Goal: Information Seeking & Learning: Find specific fact

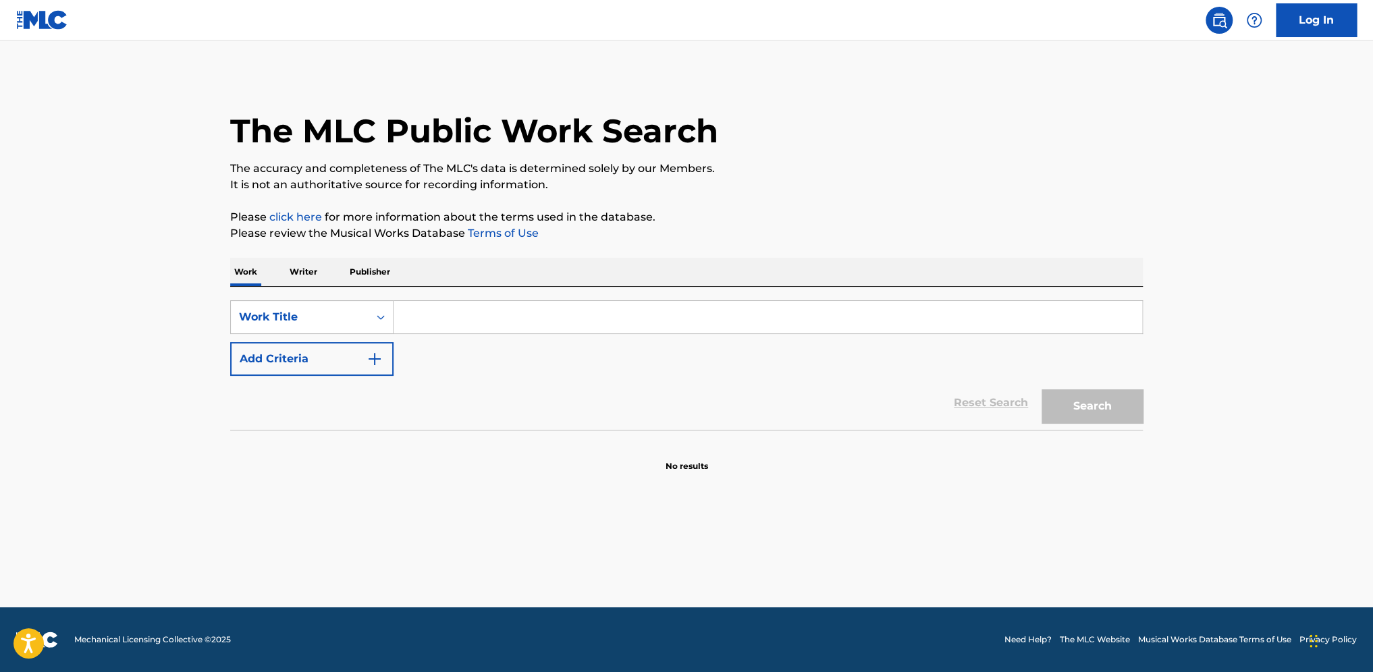
click at [462, 322] on input "Search Form" at bounding box center [767, 317] width 748 height 32
type input "love like that"
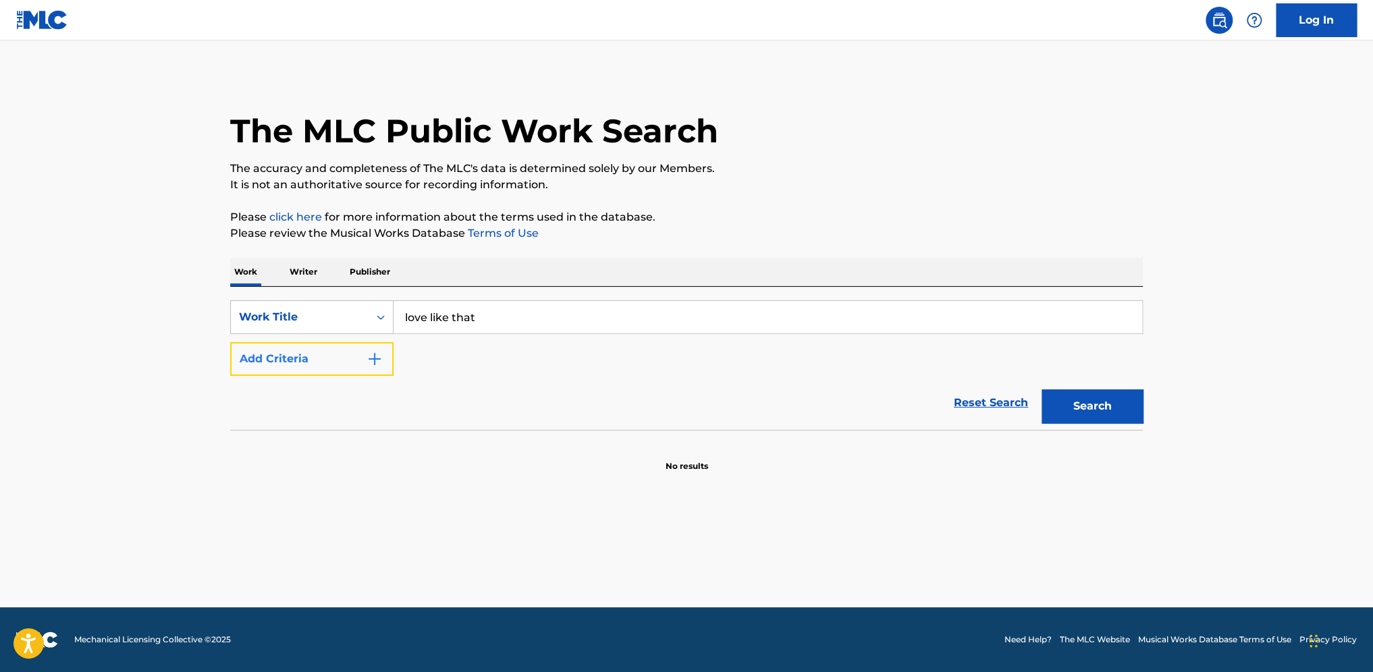
click at [326, 362] on button "Add Criteria" at bounding box center [311, 359] width 163 height 34
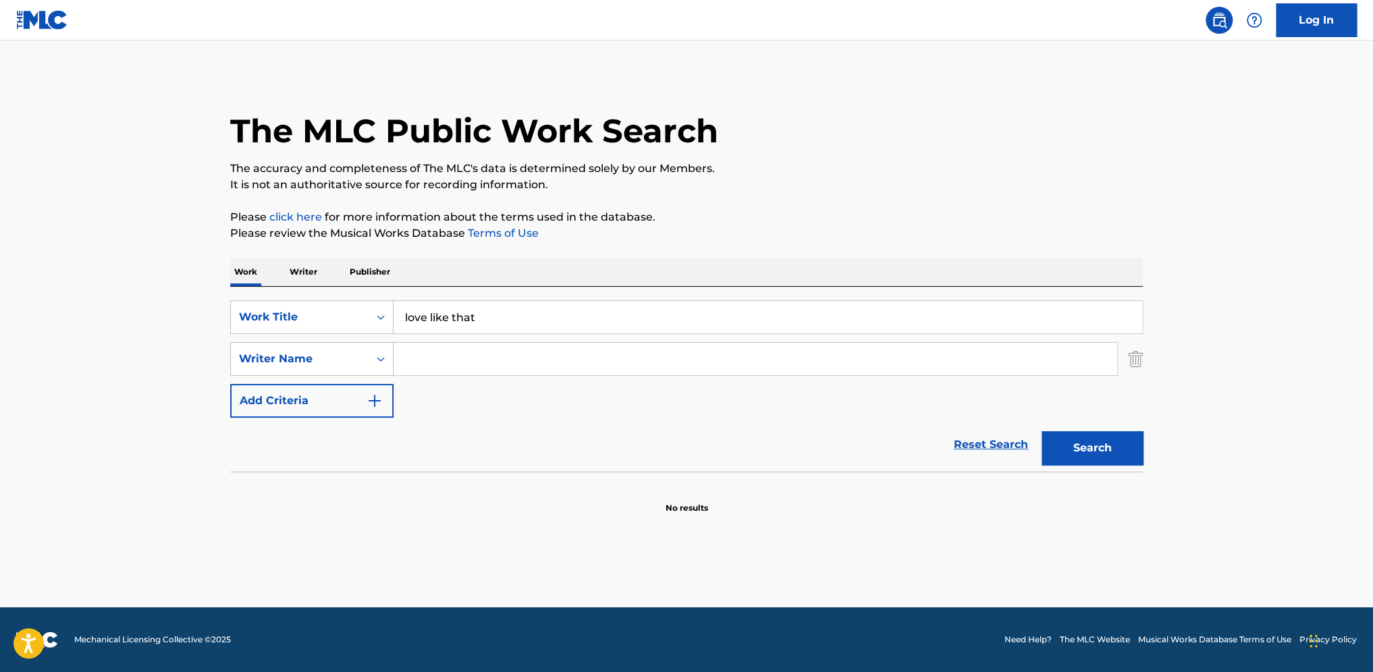
click at [455, 365] on input "Search Form" at bounding box center [754, 359] width 723 height 32
type input "[PERSON_NAME]"
click at [1026, 431] on button "Search" at bounding box center [1091, 448] width 101 height 34
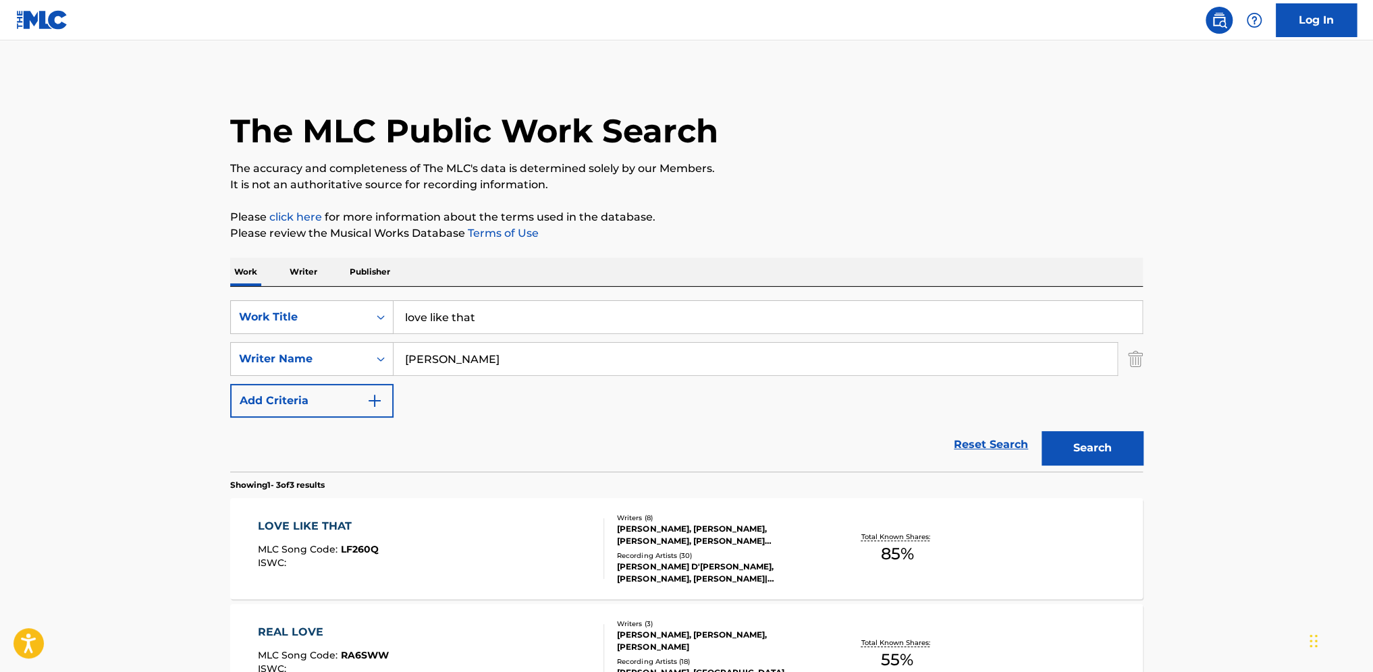
click at [413, 529] on div "LOVE LIKE THAT MLC Song Code : LF260Q ISWC :" at bounding box center [431, 548] width 347 height 61
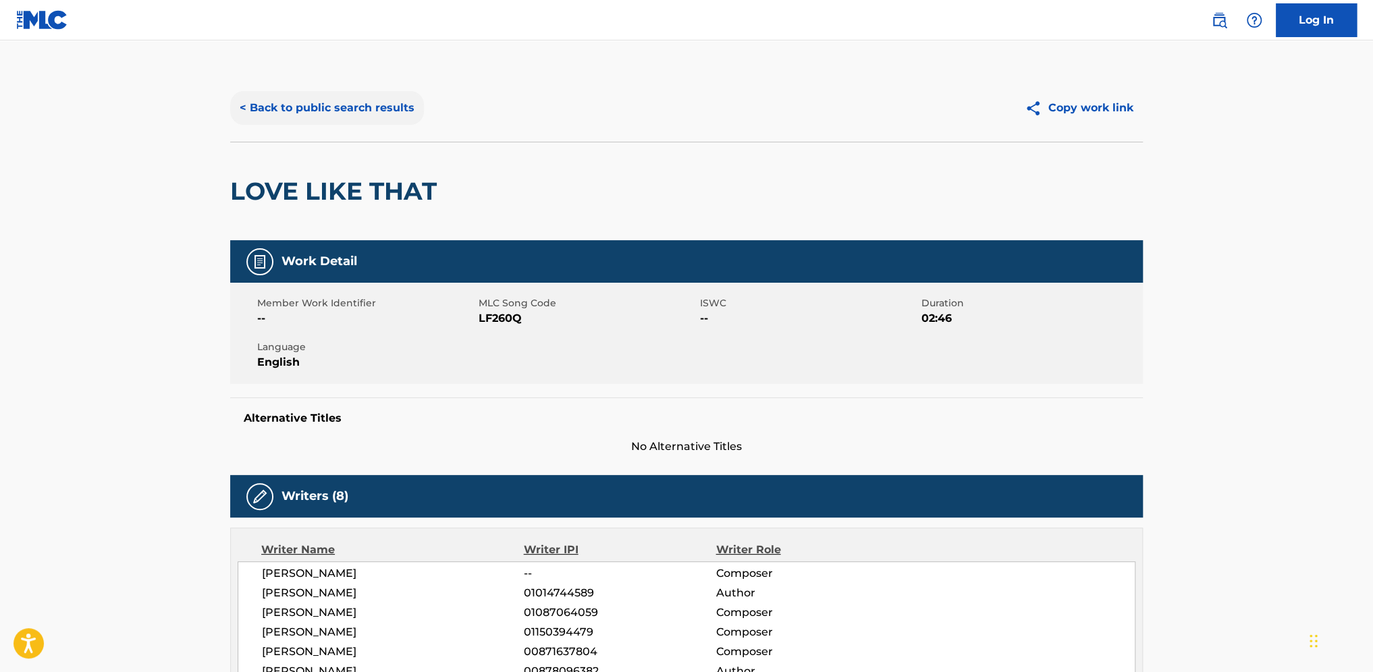
click at [355, 115] on button "< Back to public search results" at bounding box center [327, 108] width 194 height 34
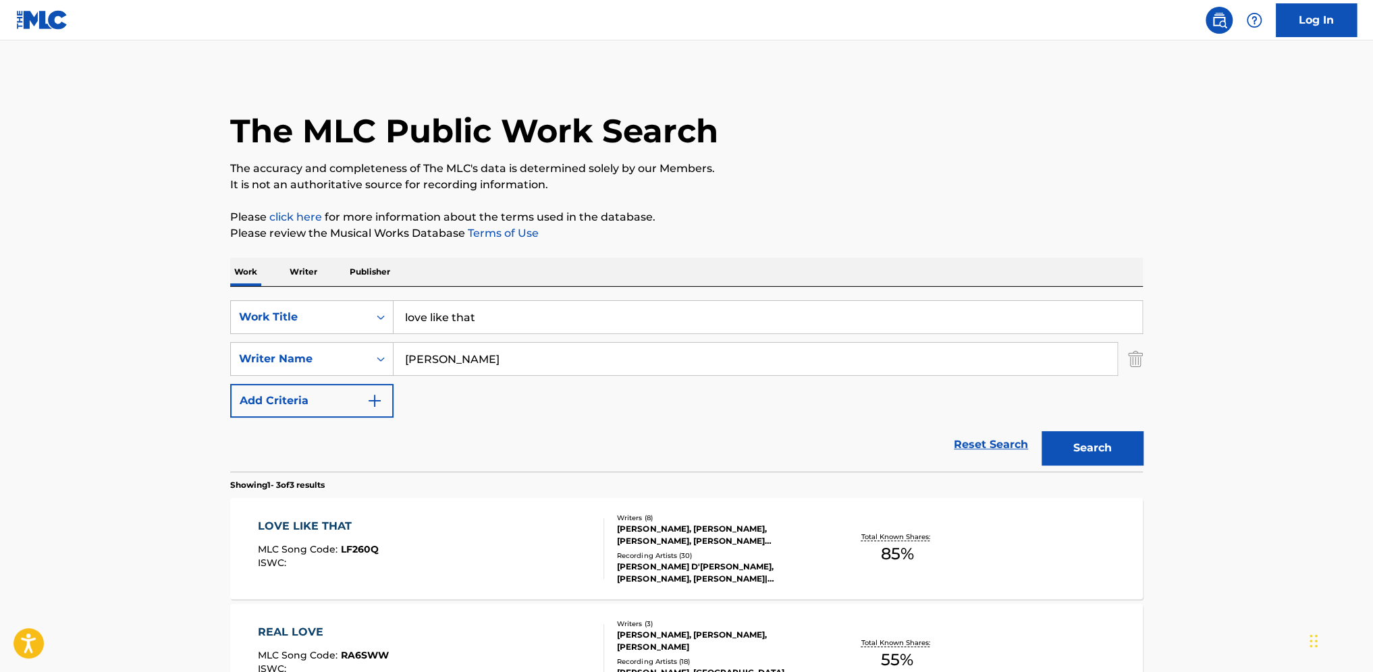
click at [400, 534] on div "LOVE LIKE THAT MLC Song Code : LF260Q ISWC :" at bounding box center [431, 548] width 347 height 61
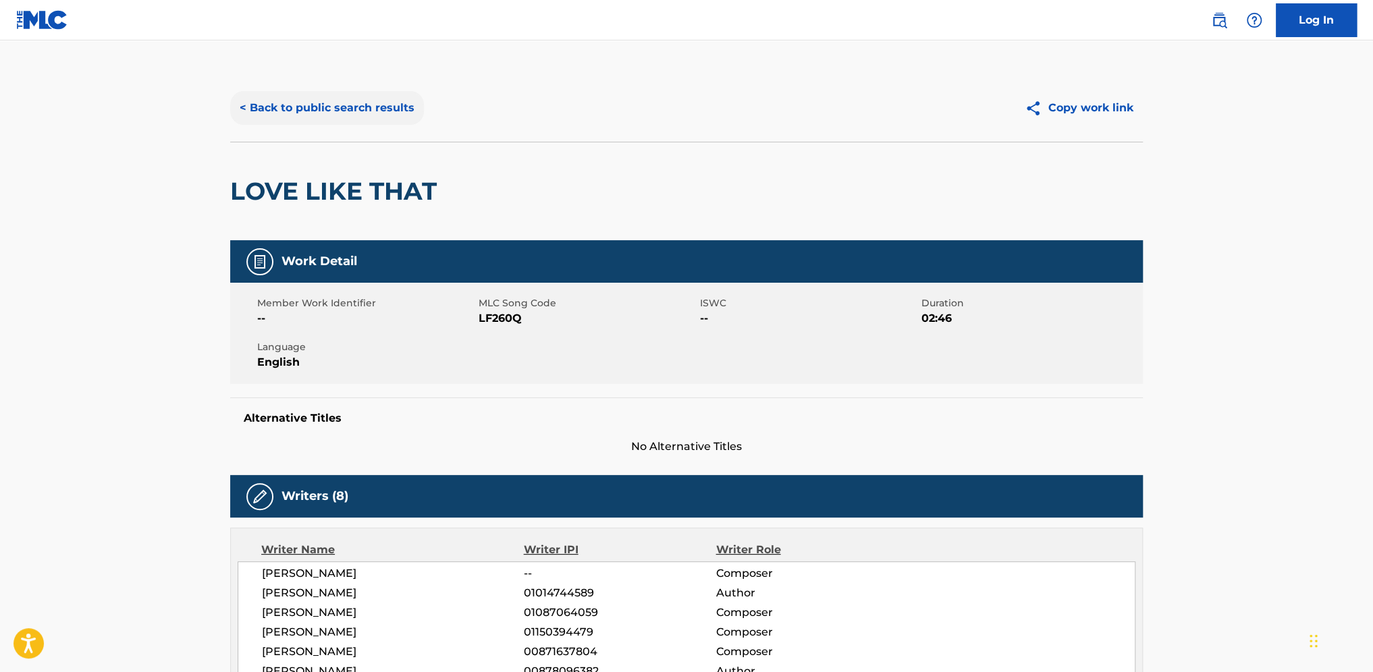
click at [362, 103] on button "< Back to public search results" at bounding box center [327, 108] width 194 height 34
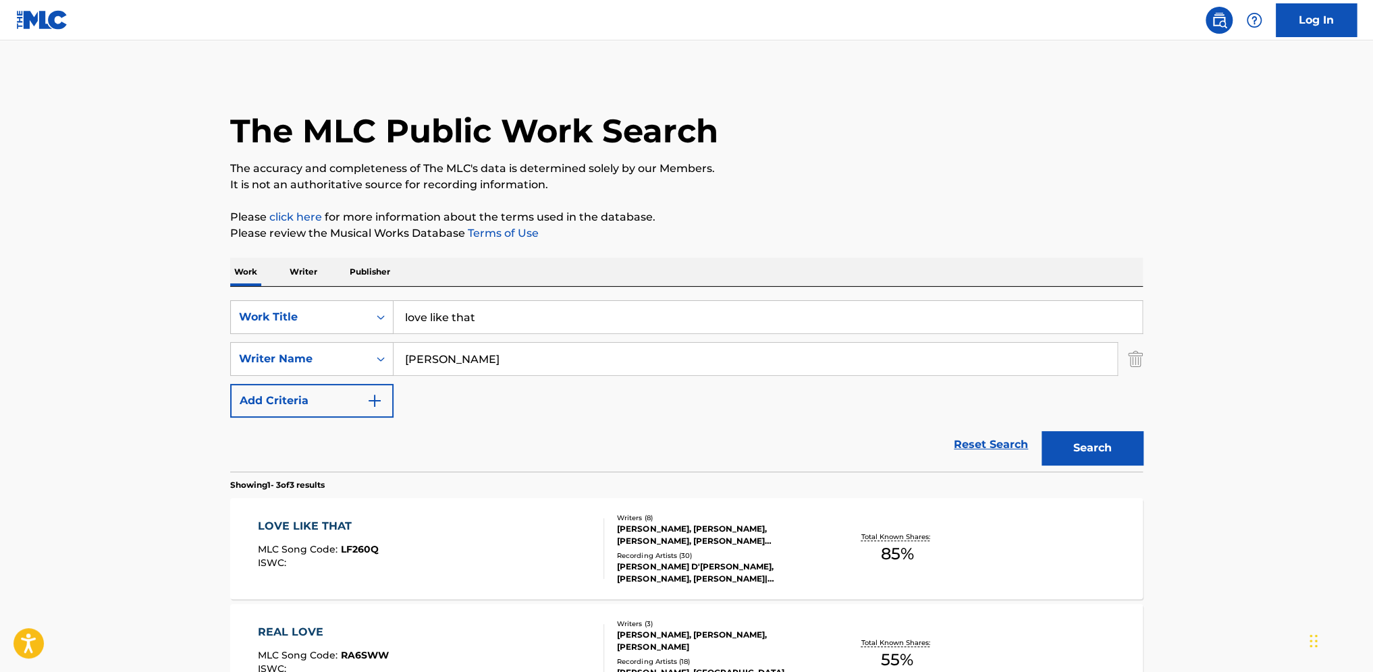
click at [302, 271] on p "Writer" at bounding box center [303, 272] width 36 height 28
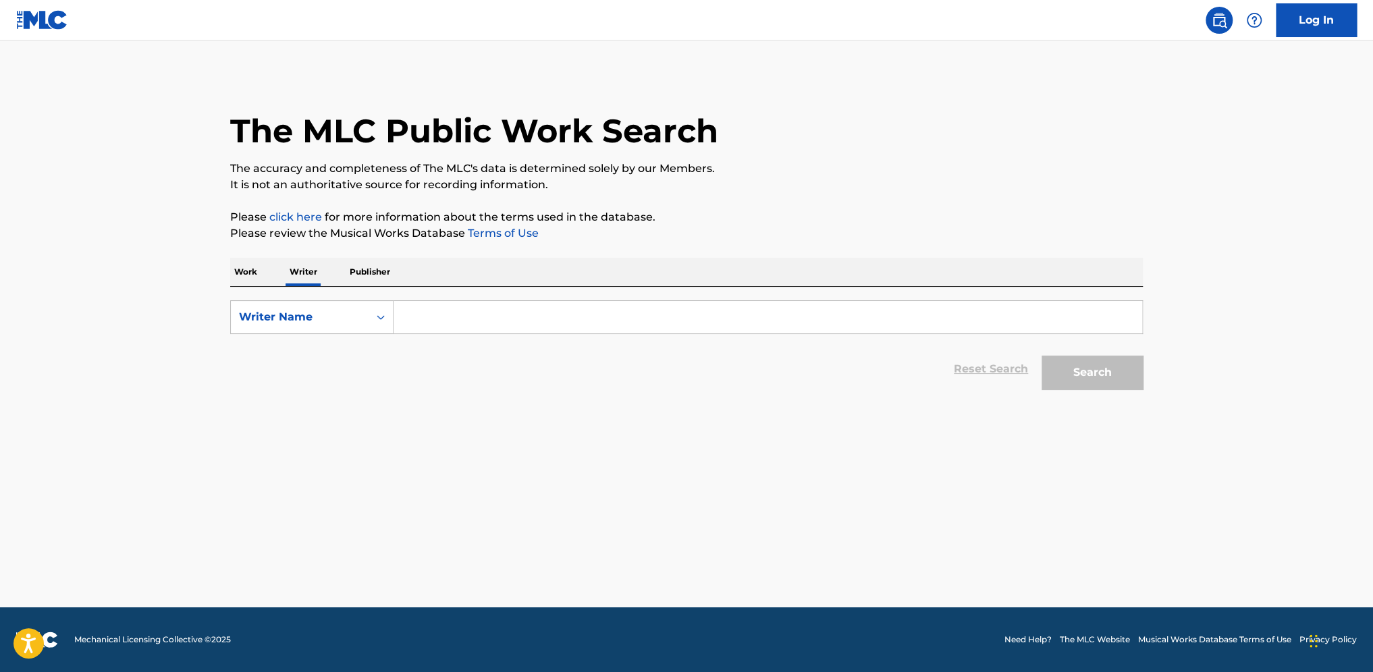
click at [449, 320] on input "Search Form" at bounding box center [767, 317] width 748 height 32
type input "[PERSON_NAME] iii"
click at [1026, 356] on button "Search" at bounding box center [1091, 373] width 101 height 34
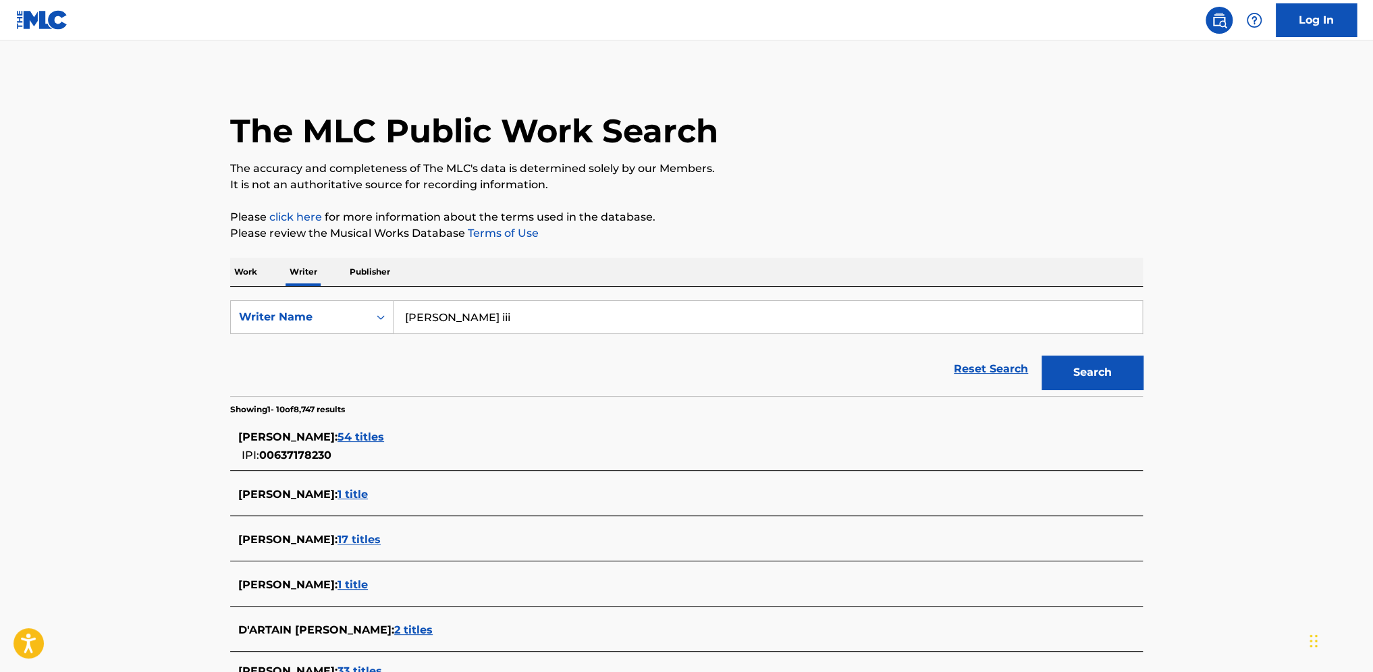
click at [354, 435] on span "54 titles" at bounding box center [360, 437] width 47 height 13
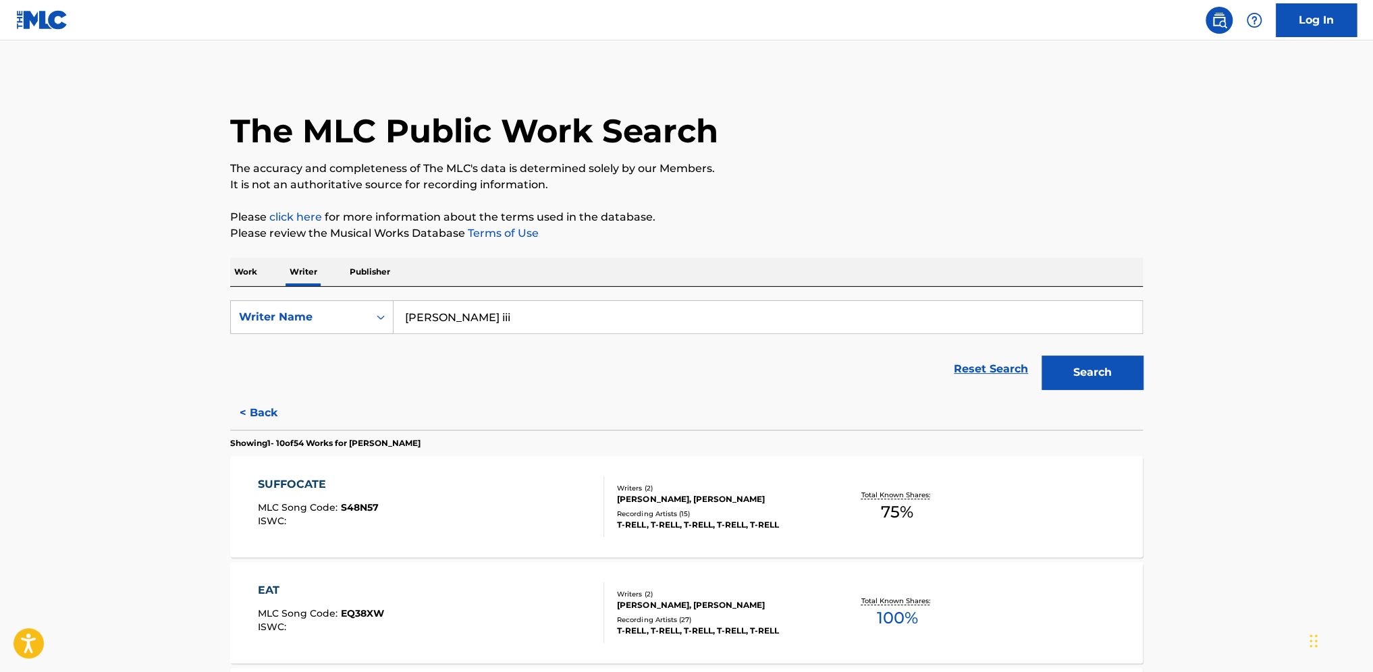
click at [990, 499] on div "SUFFOCATE MLC Song Code : S48N57 ISWC : Writers ( 2 ) [PERSON_NAME], [PERSON_NA…" at bounding box center [686, 506] width 912 height 101
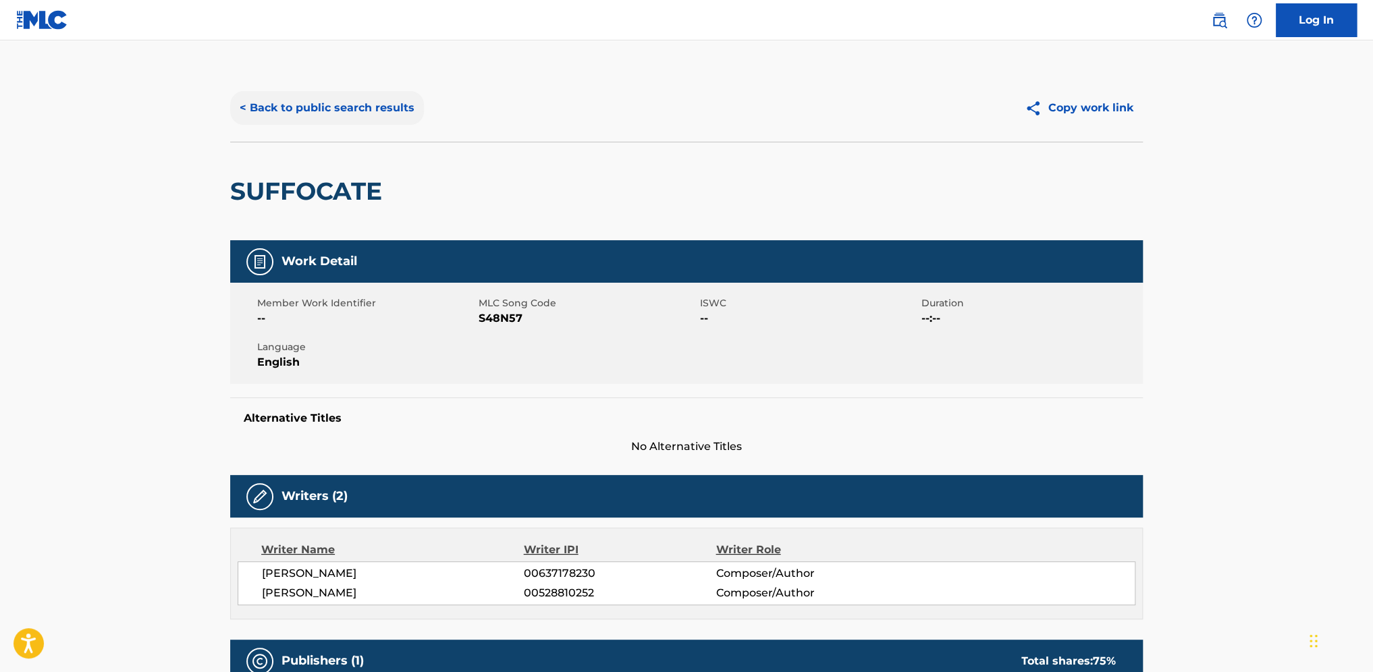
click at [359, 103] on button "< Back to public search results" at bounding box center [327, 108] width 194 height 34
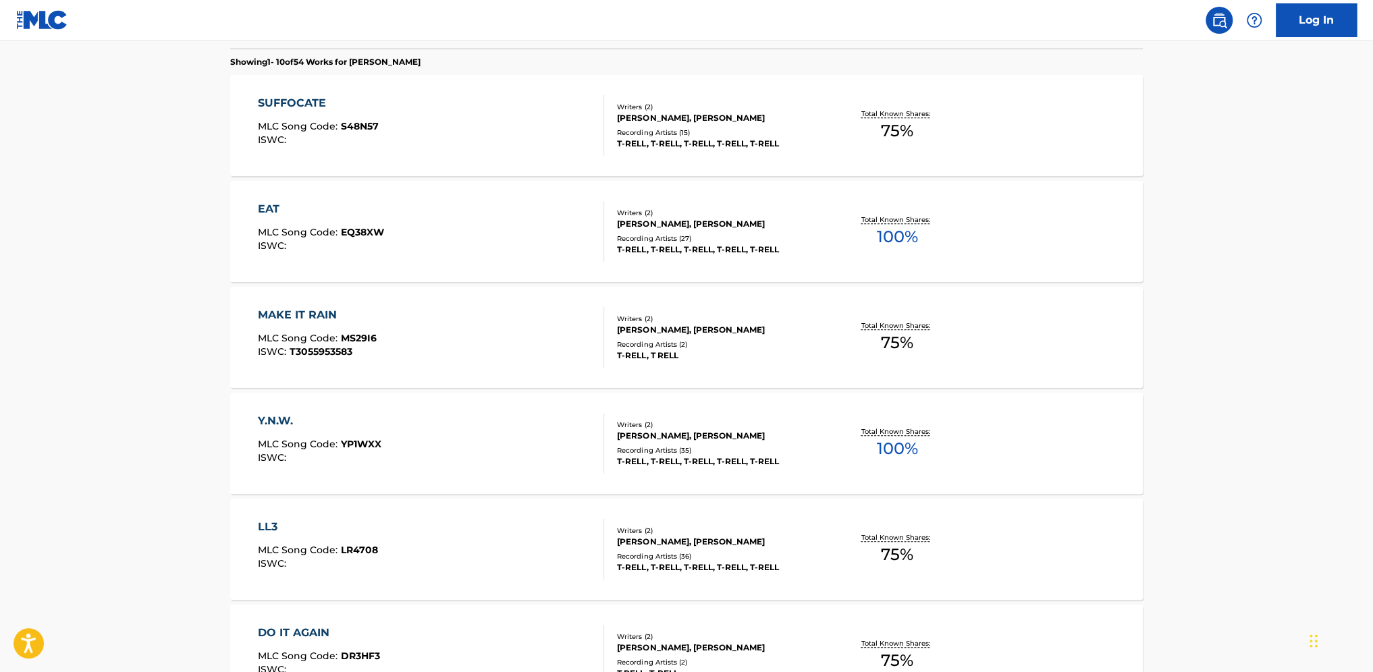
scroll to position [472, 0]
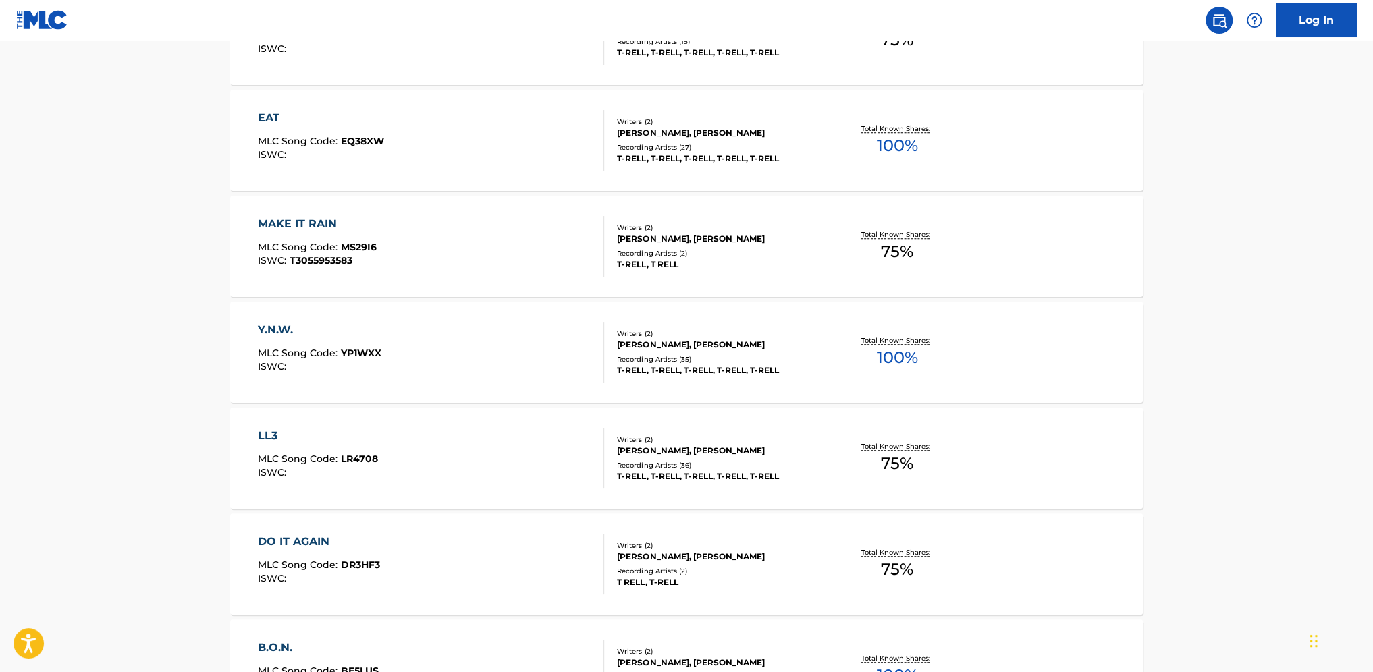
click at [483, 542] on div "DO IT AGAIN MLC Song Code : DR3HF3 ISWC :" at bounding box center [431, 564] width 347 height 61
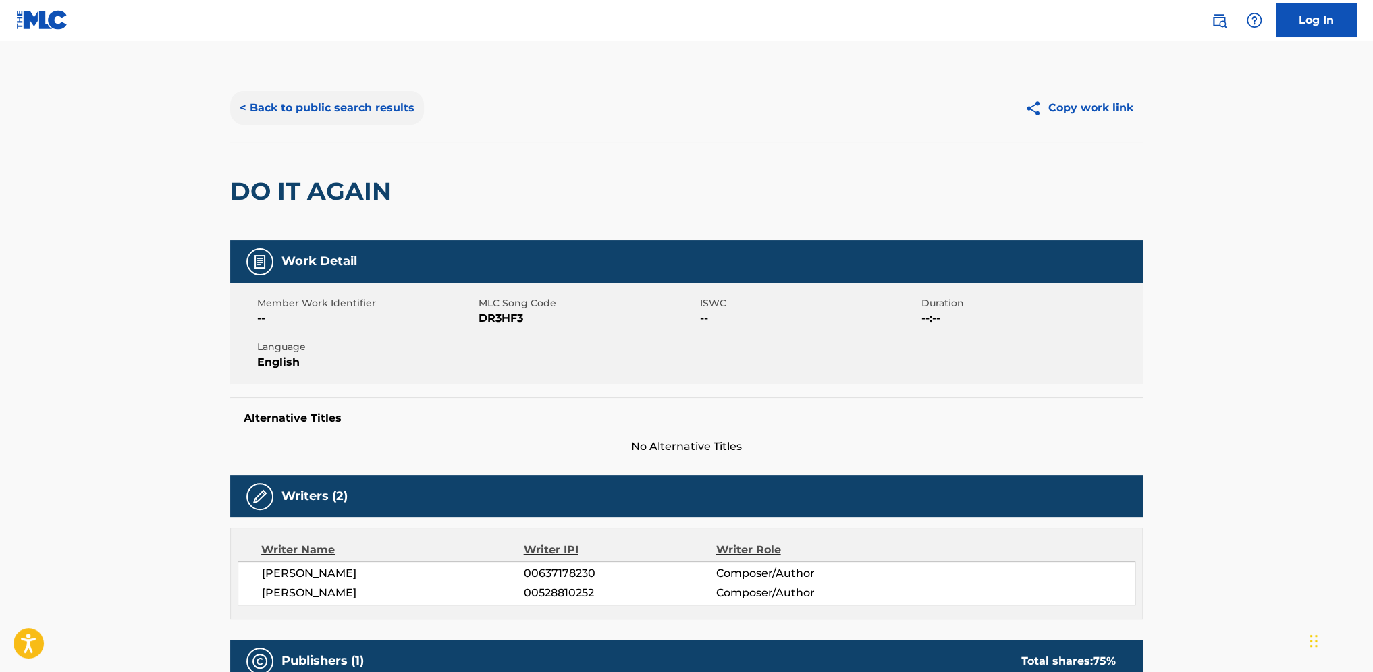
click at [310, 106] on button "< Back to public search results" at bounding box center [327, 108] width 194 height 34
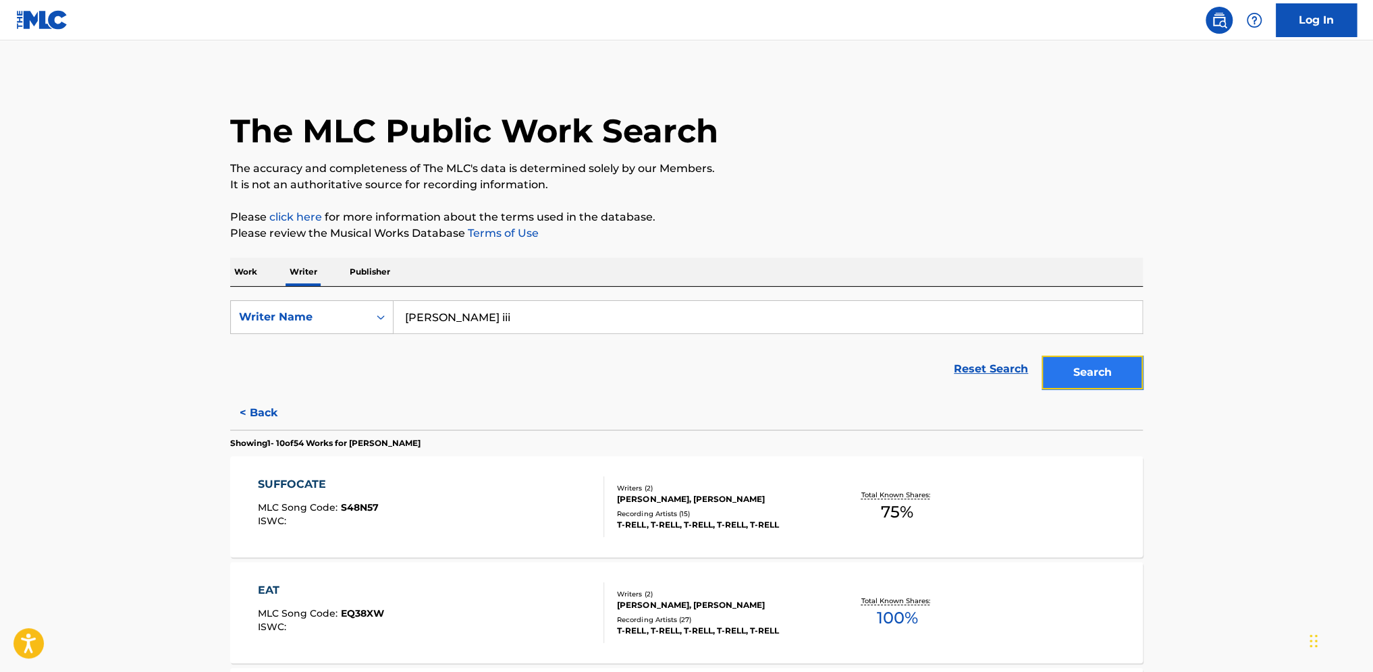
click at [1026, 376] on button "Search" at bounding box center [1091, 373] width 101 height 34
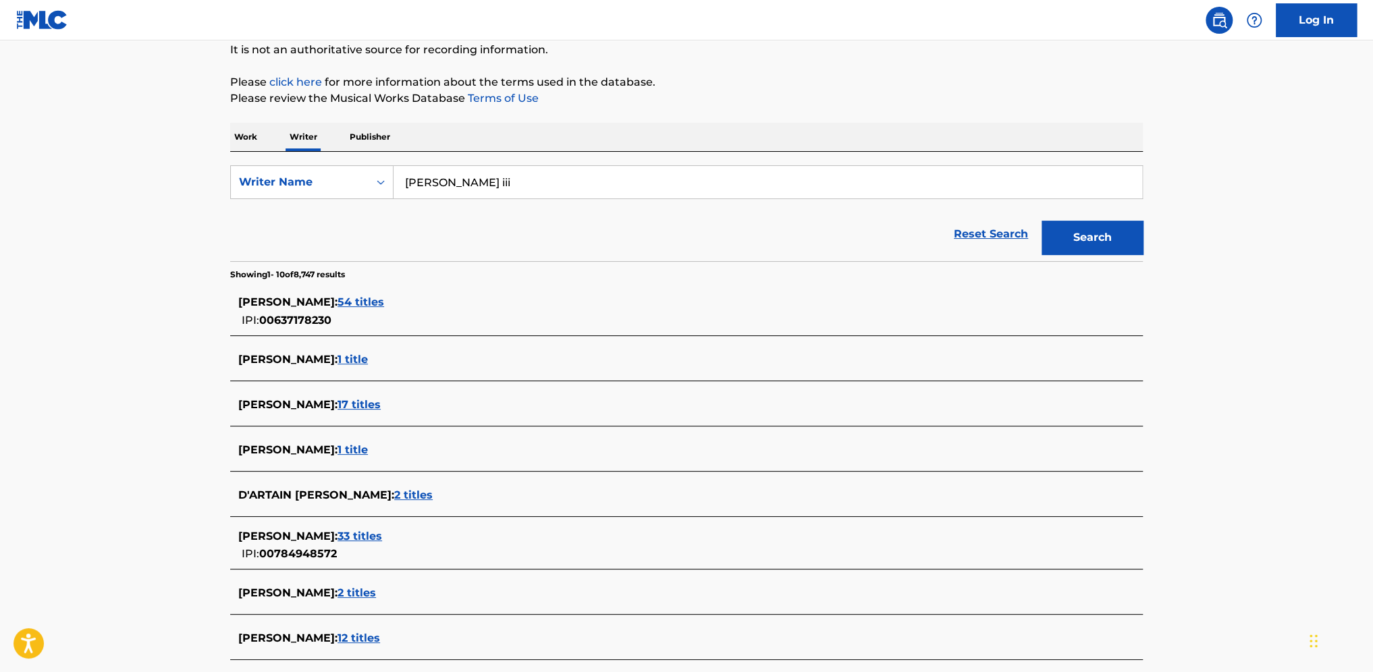
scroll to position [202, 0]
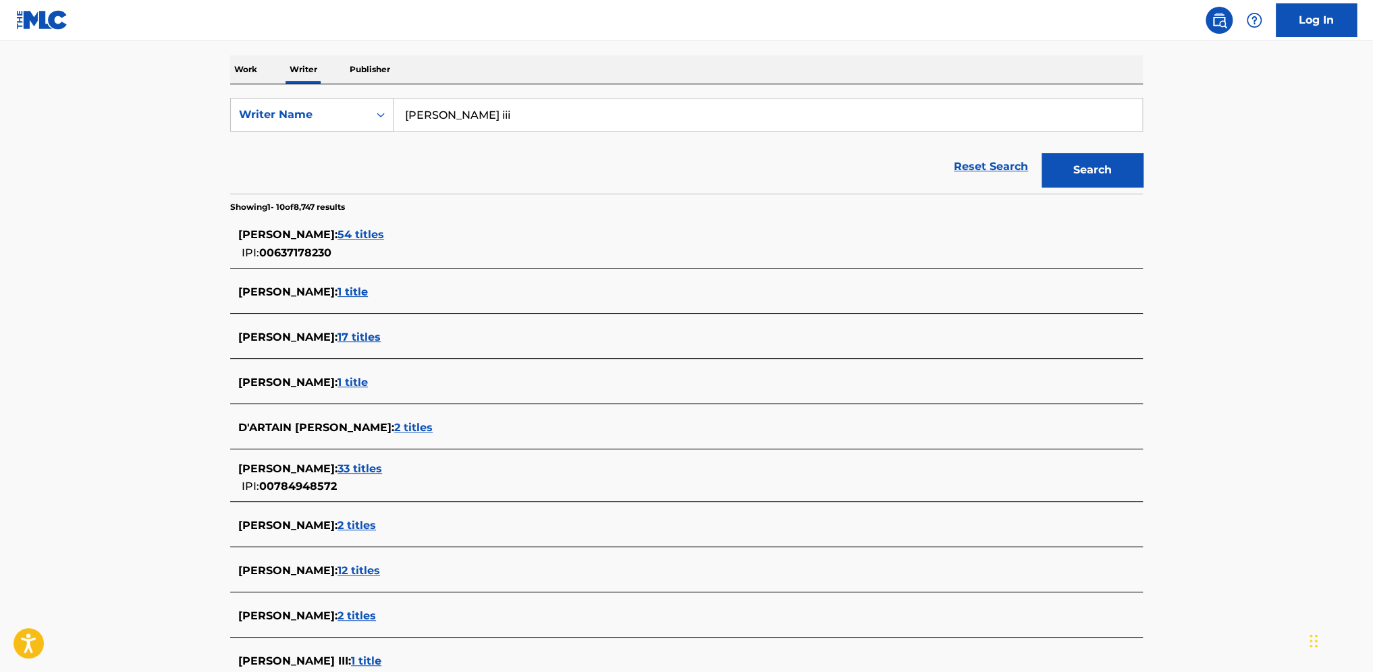
click at [380, 542] on span "12 titles" at bounding box center [358, 570] width 43 height 13
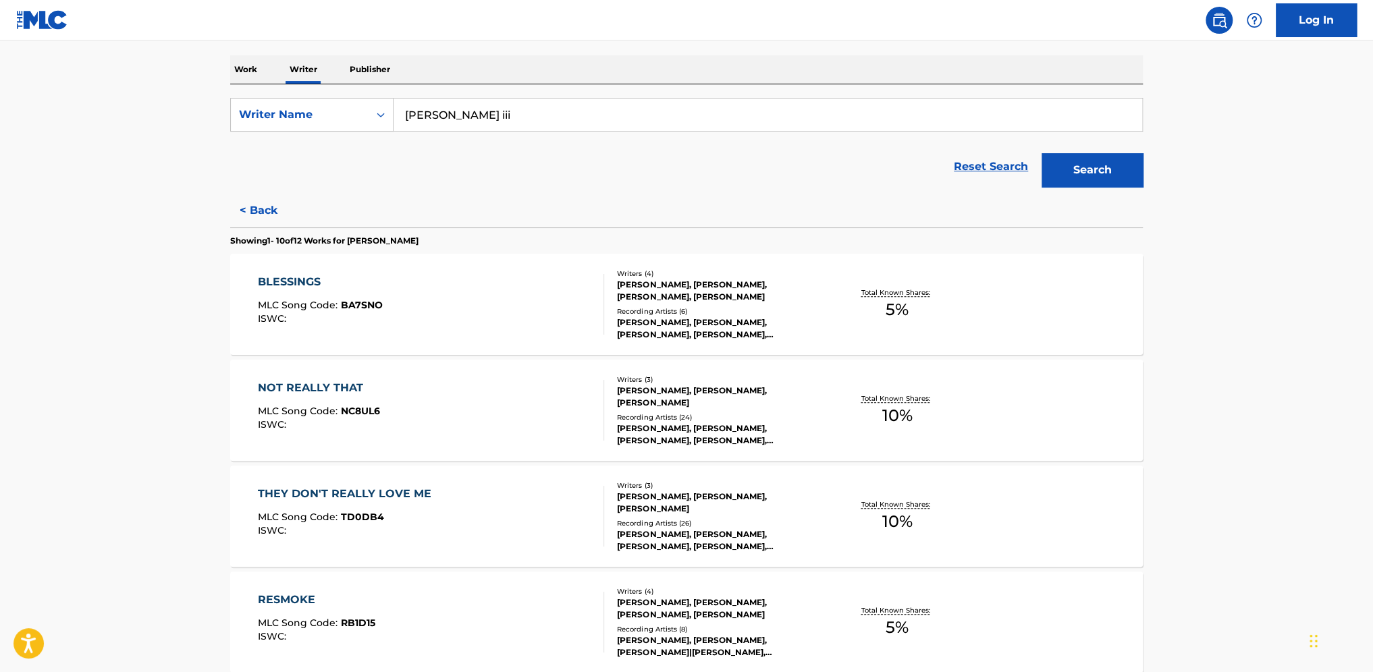
click at [522, 408] on div "NOT REALLY THAT MLC Song Code : NC8UL6 ISWC :" at bounding box center [431, 410] width 347 height 61
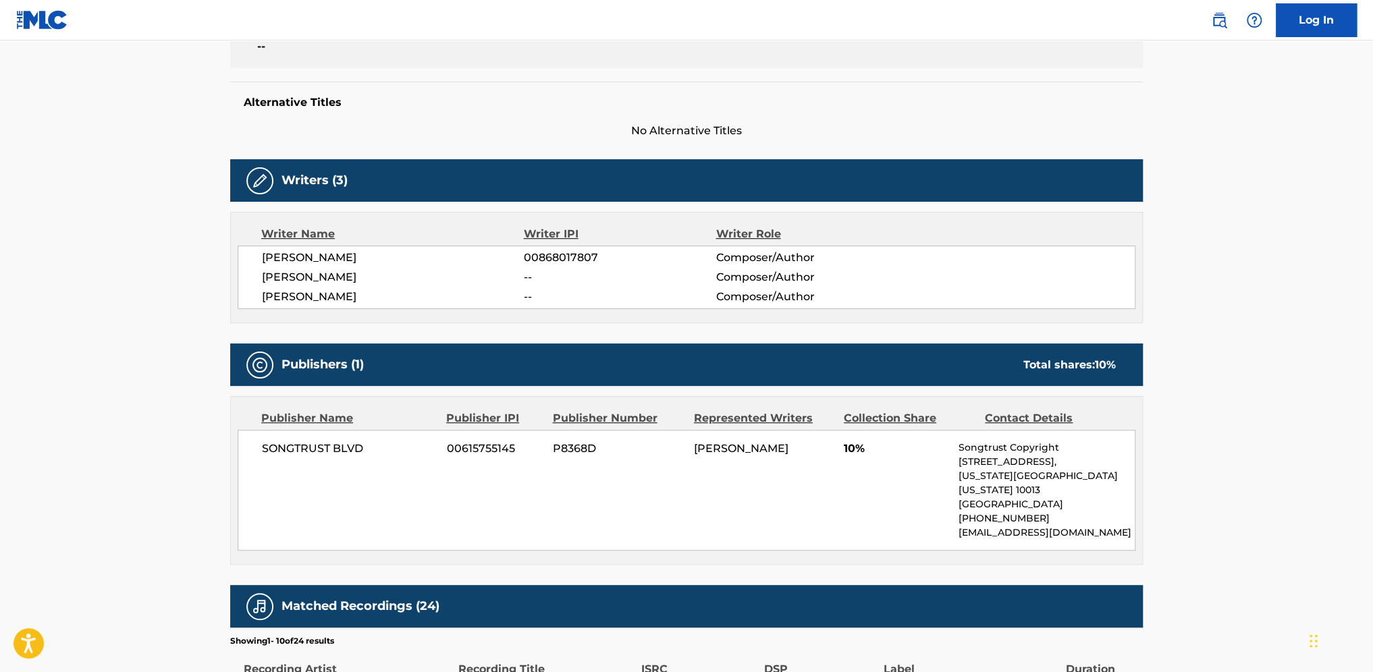
scroll to position [67, 0]
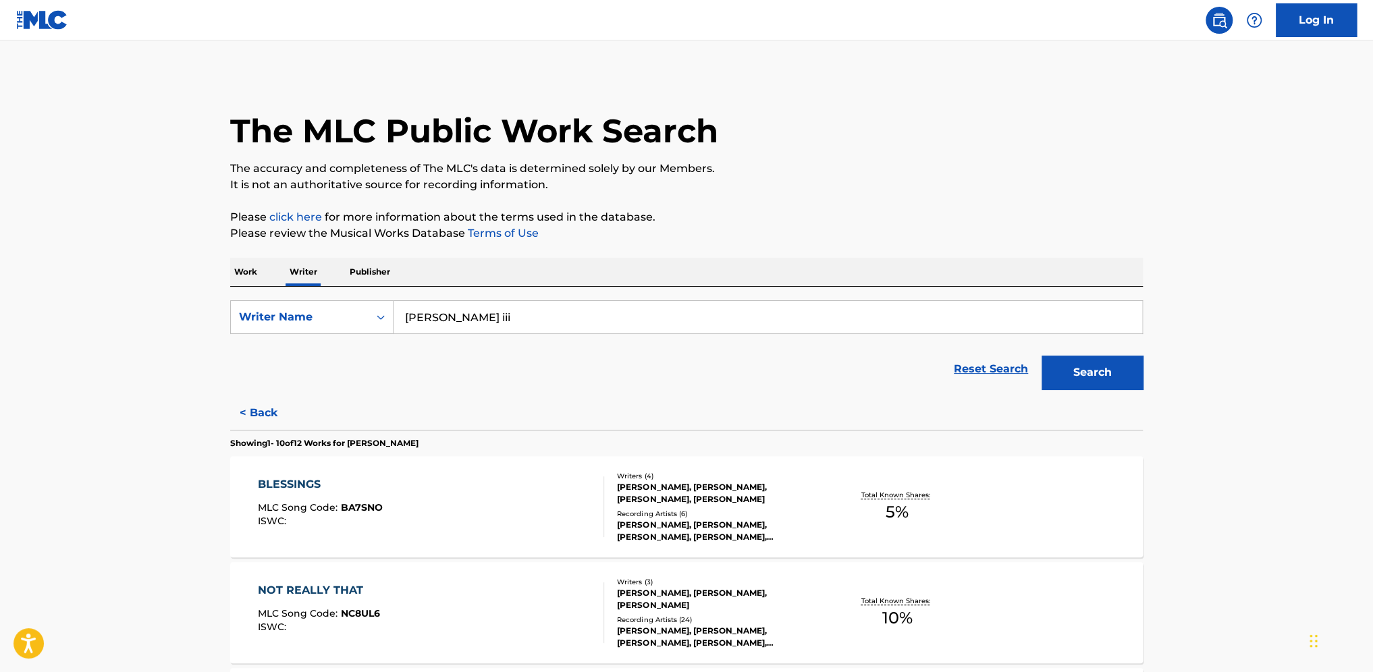
scroll to position [202, 0]
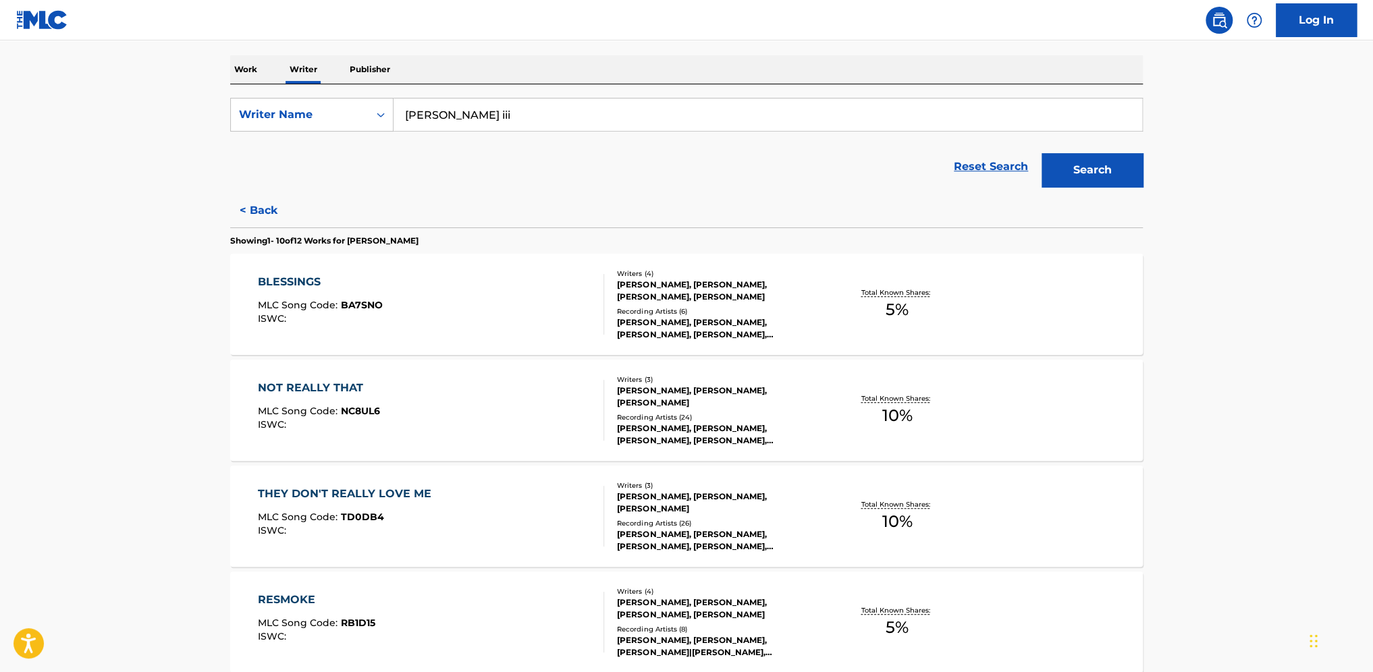
click at [464, 526] on div "THEY DON'T REALLY LOVE ME MLC Song Code : TD0DB4 ISWC :" at bounding box center [431, 516] width 347 height 61
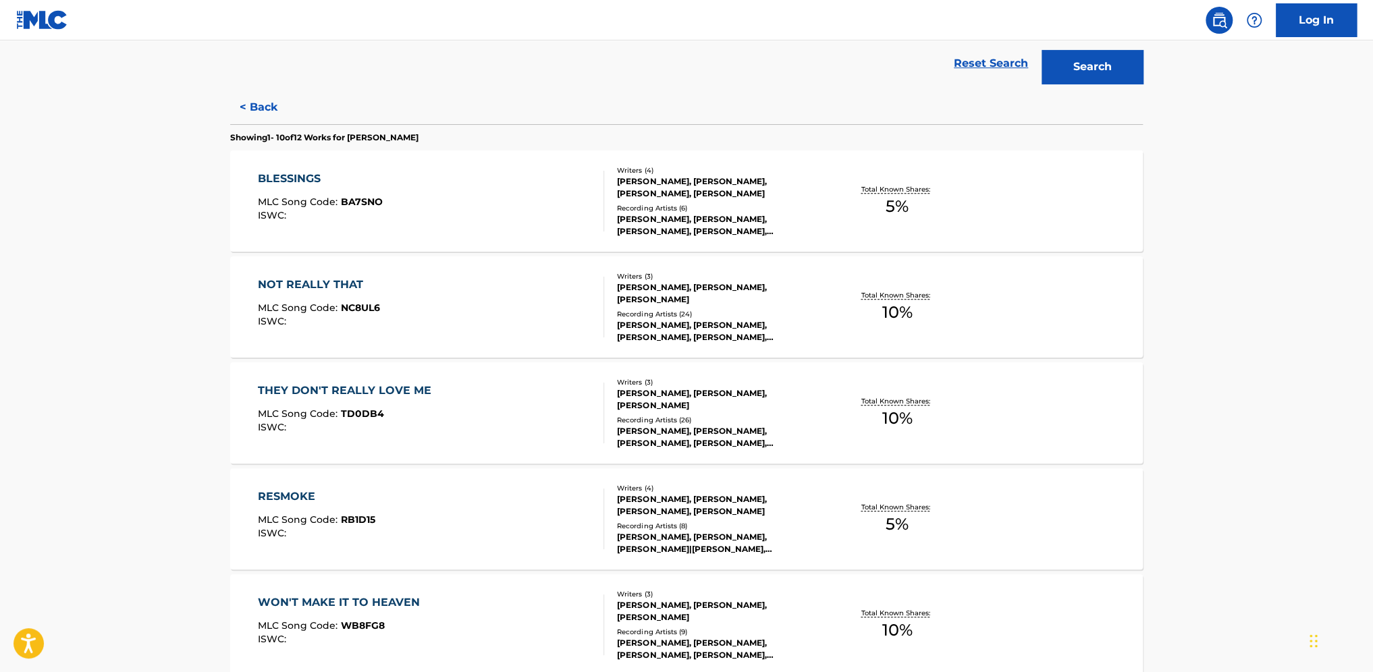
scroll to position [337, 0]
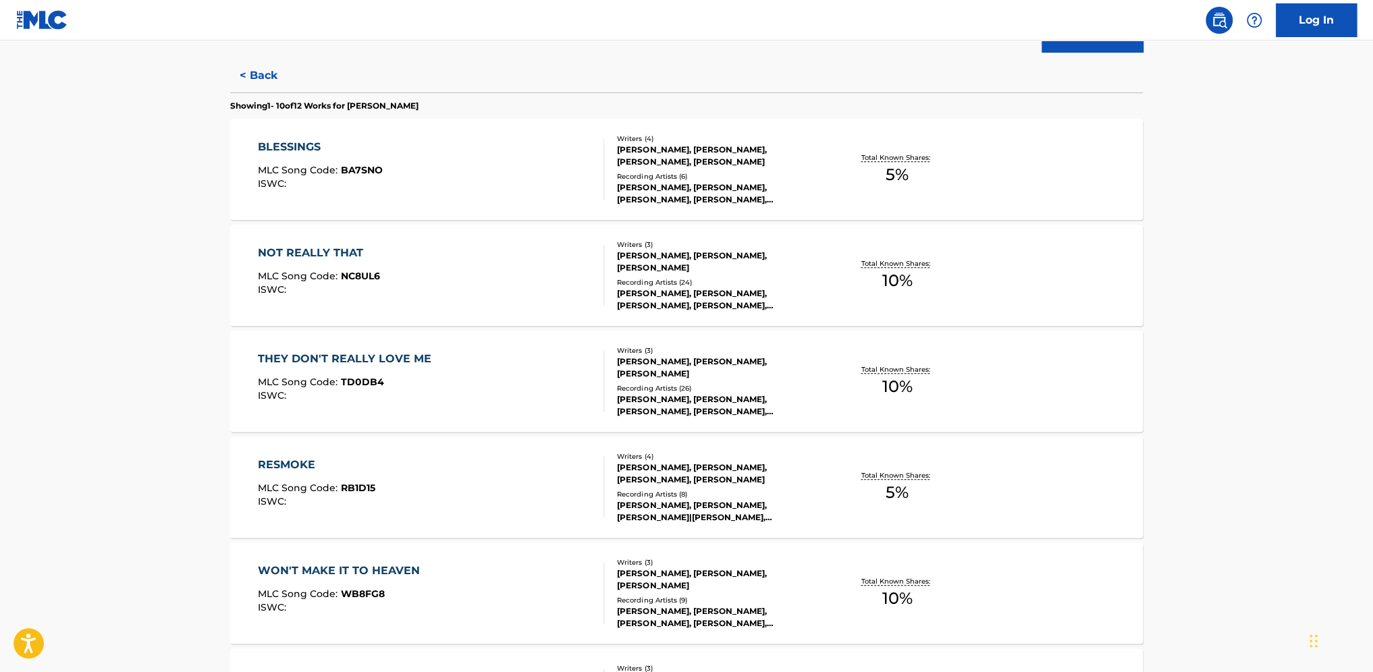
click at [373, 480] on div "RESMOKE MLC Song Code : RB1D15 ISWC :" at bounding box center [316, 487] width 117 height 61
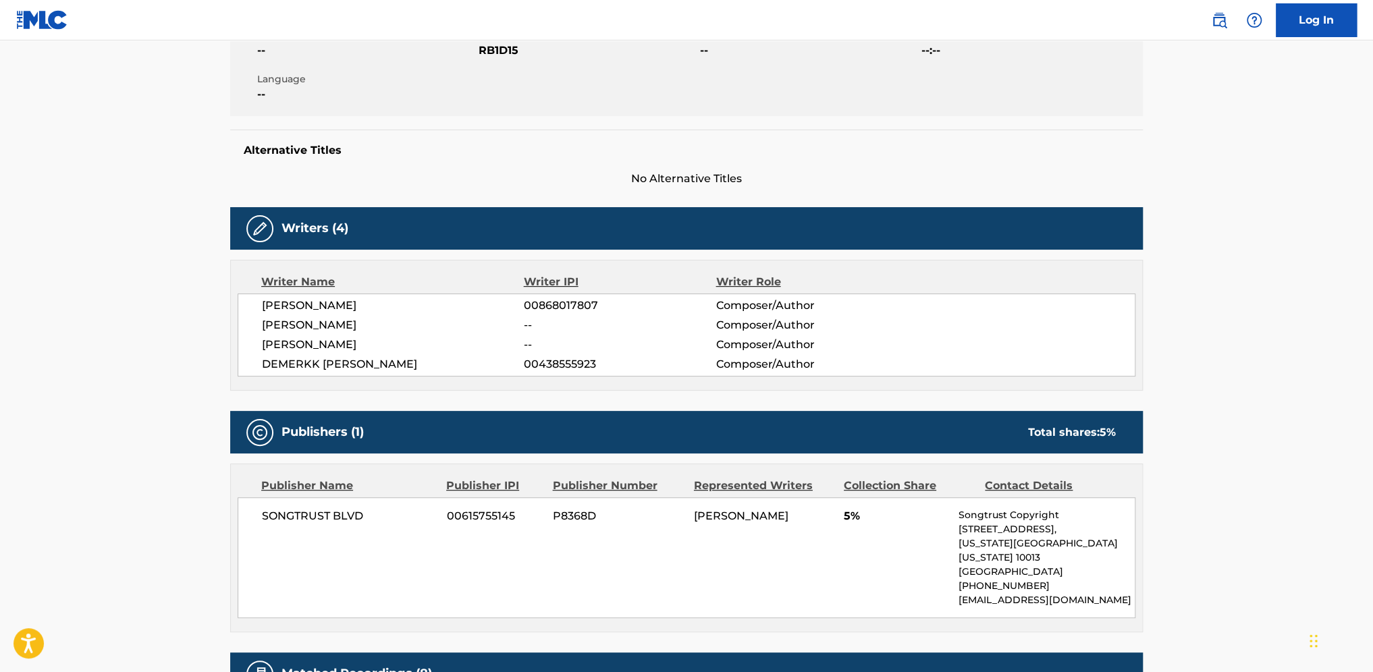
scroll to position [270, 0]
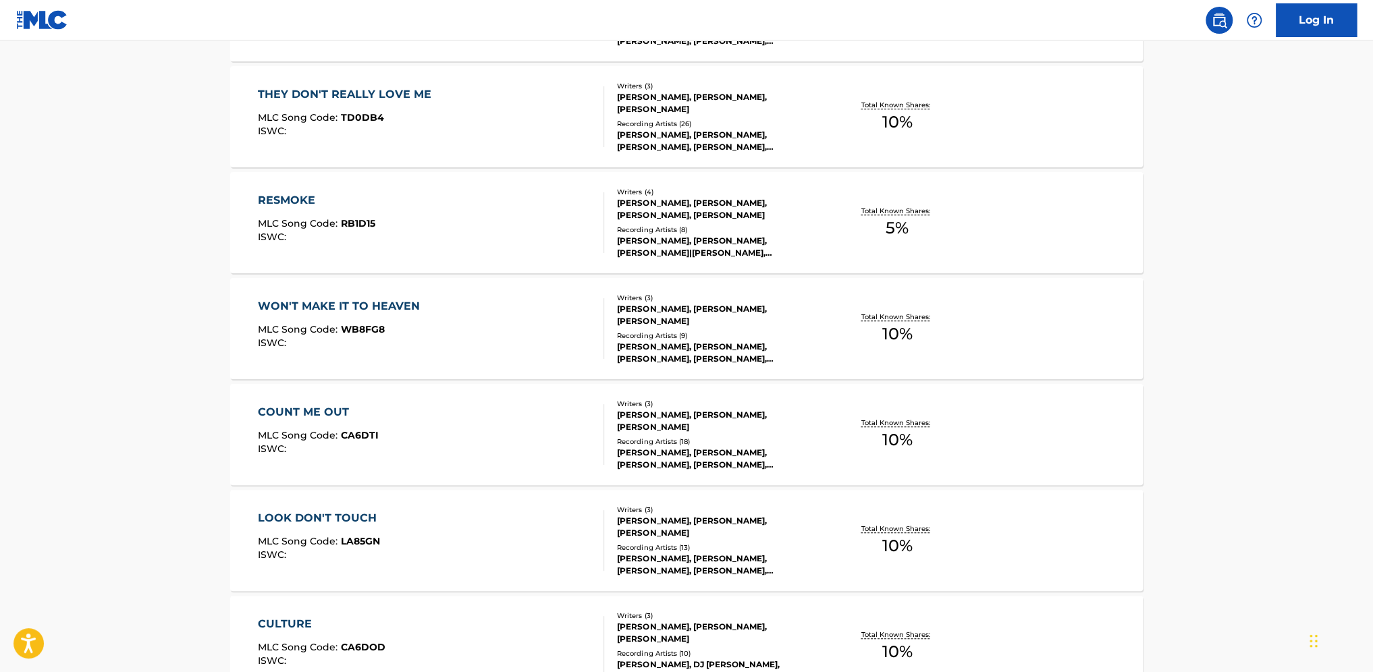
scroll to position [675, 0]
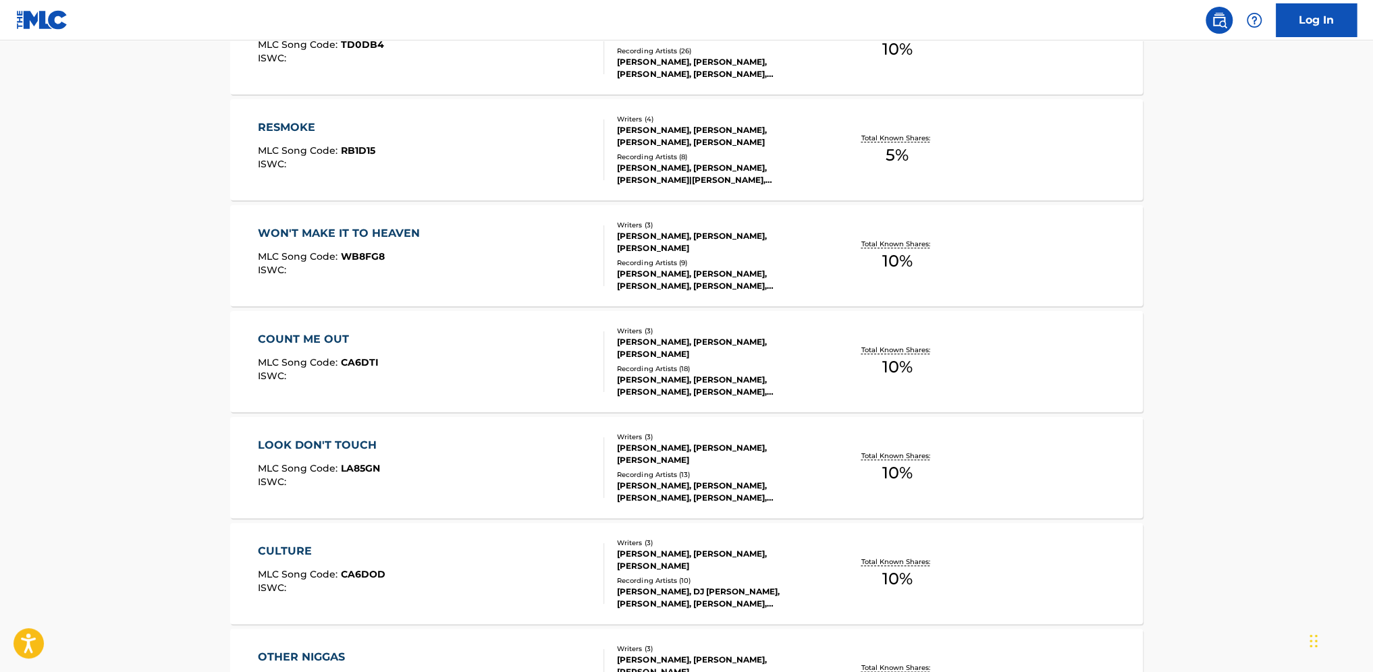
click at [472, 470] on div "LOOK DON'T TOUCH MLC Song Code : LA85GN ISWC :" at bounding box center [431, 467] width 347 height 61
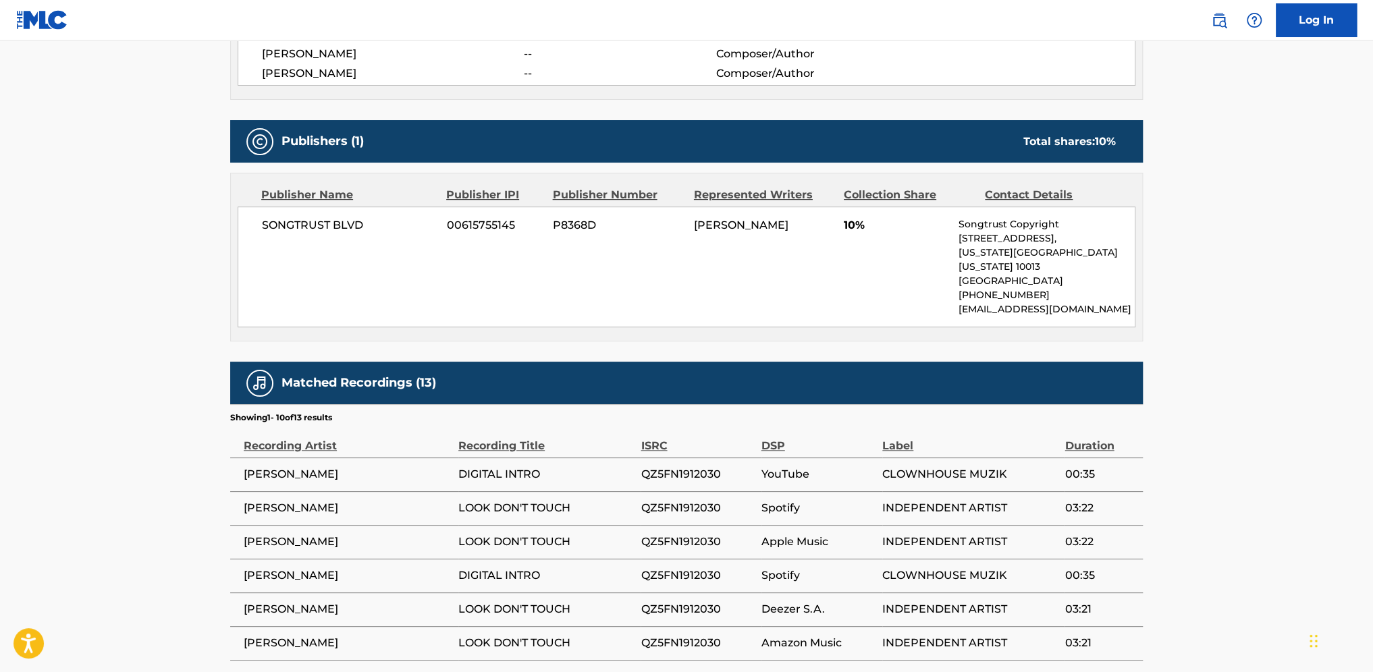
scroll to position [540, 0]
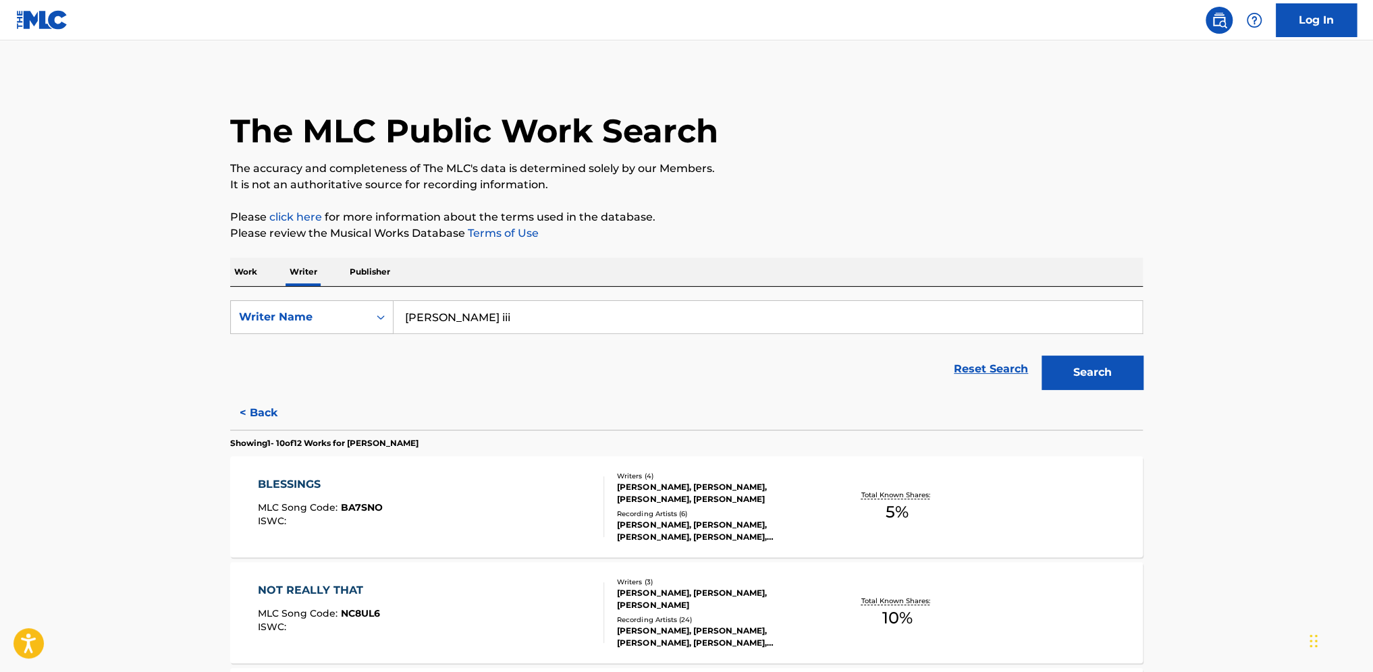
drag, startPoint x: 553, startPoint y: 314, endPoint x: 186, endPoint y: 309, distance: 367.2
type input "[PERSON_NAME]"
click at [1026, 356] on button "Search" at bounding box center [1091, 373] width 101 height 34
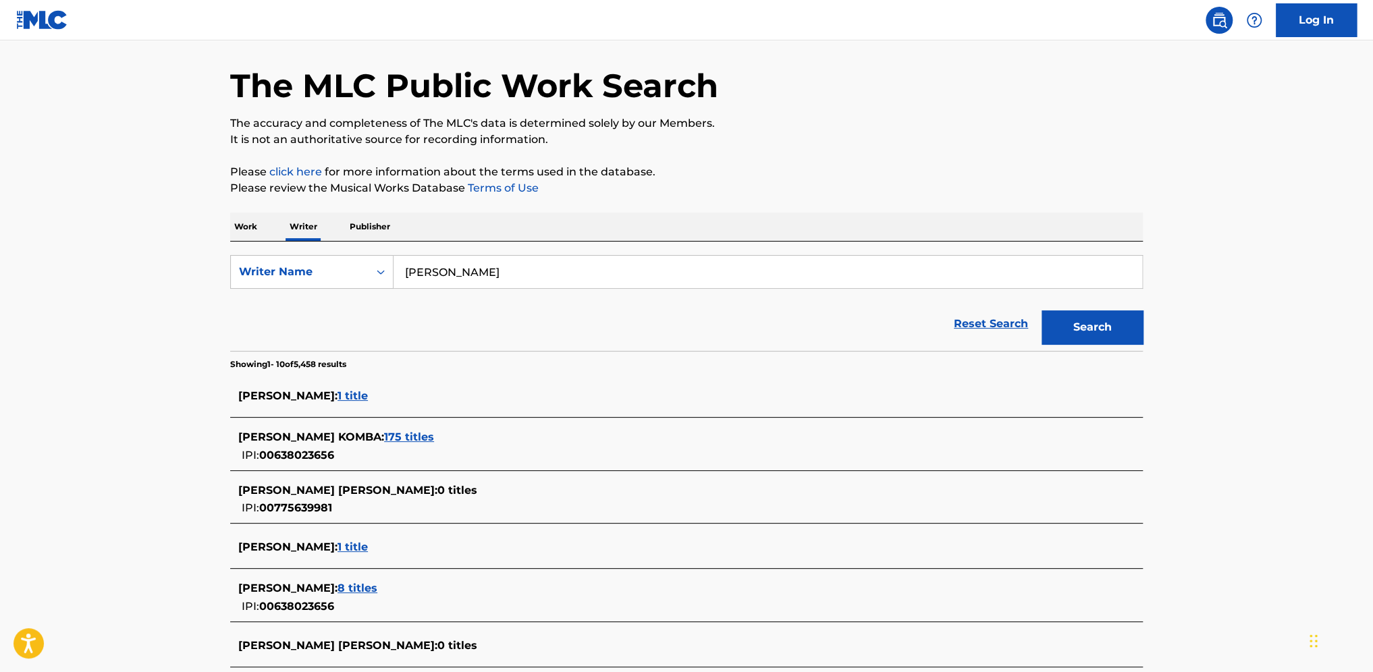
scroll to position [135, 0]
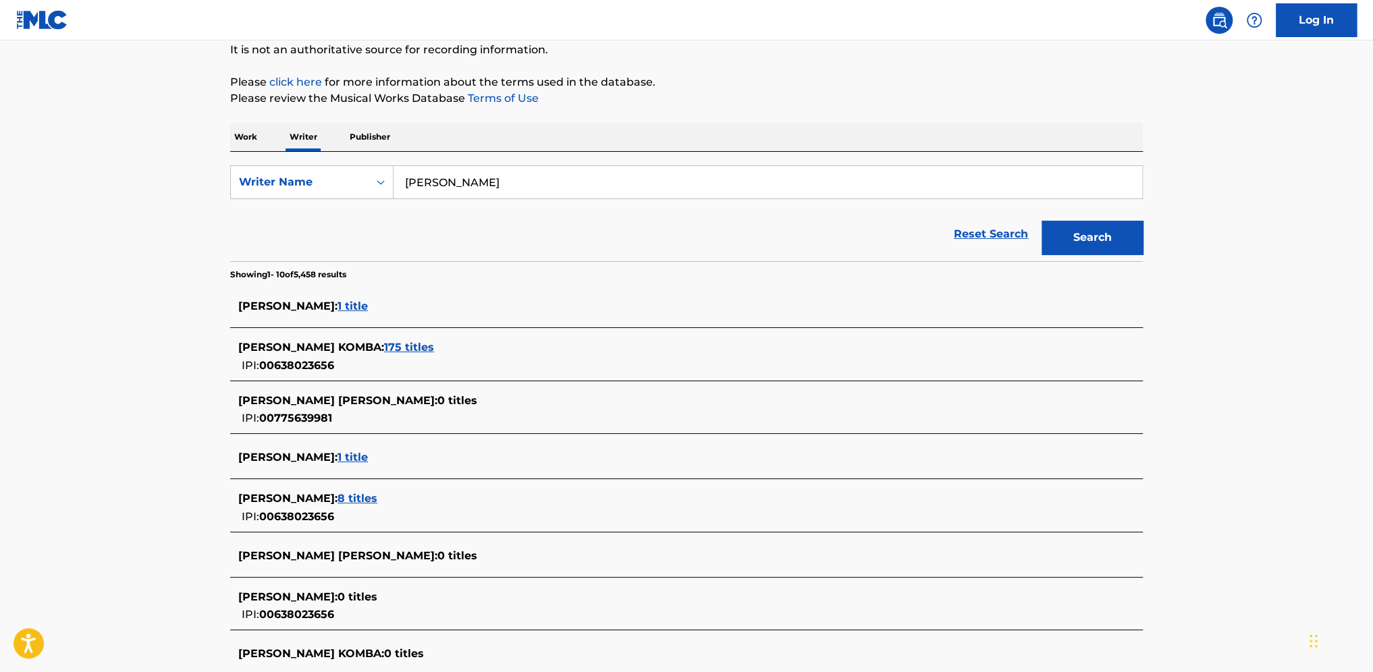
click at [369, 495] on span "8 titles" at bounding box center [357, 498] width 40 height 13
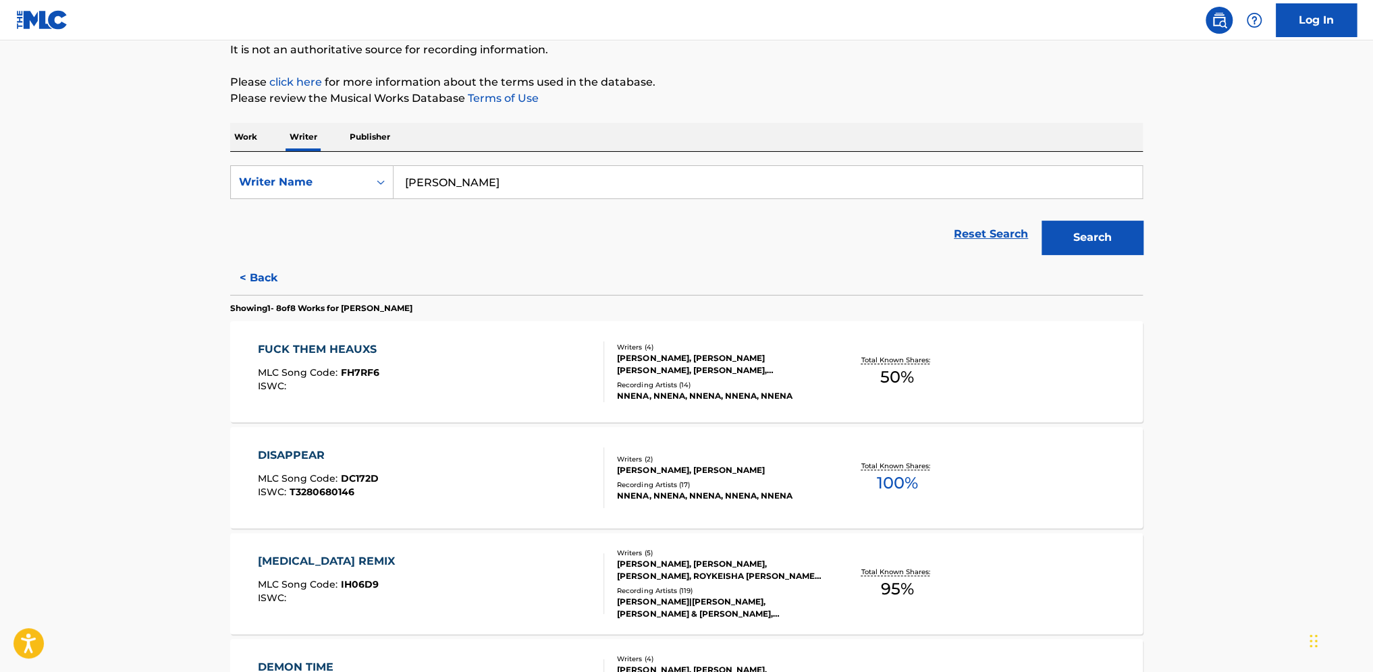
click at [466, 486] on div "DISAPPEAR MLC Song Code : DC172D ISWC : T3280680146" at bounding box center [431, 477] width 347 height 61
